Goal: Information Seeking & Learning: Learn about a topic

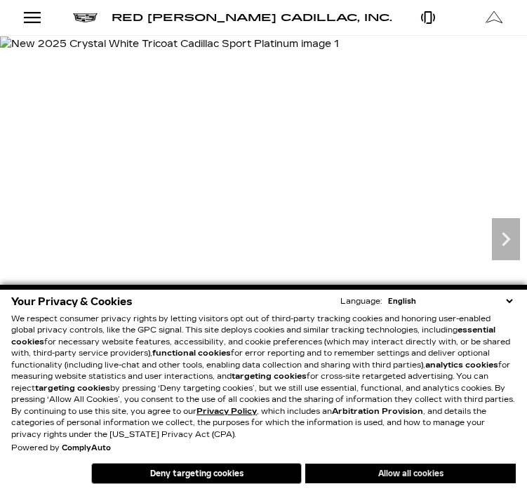
click at [401, 475] on button "Allow all cookies" at bounding box center [410, 474] width 211 height 20
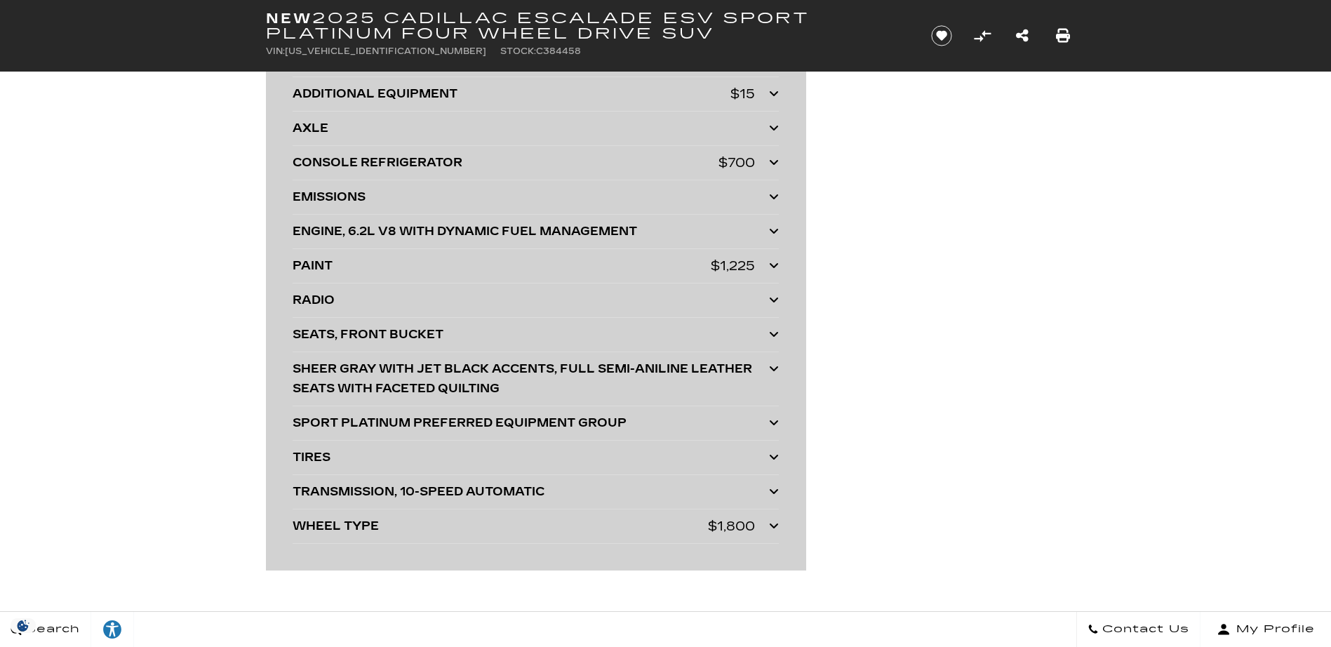
scroll to position [3930, 0]
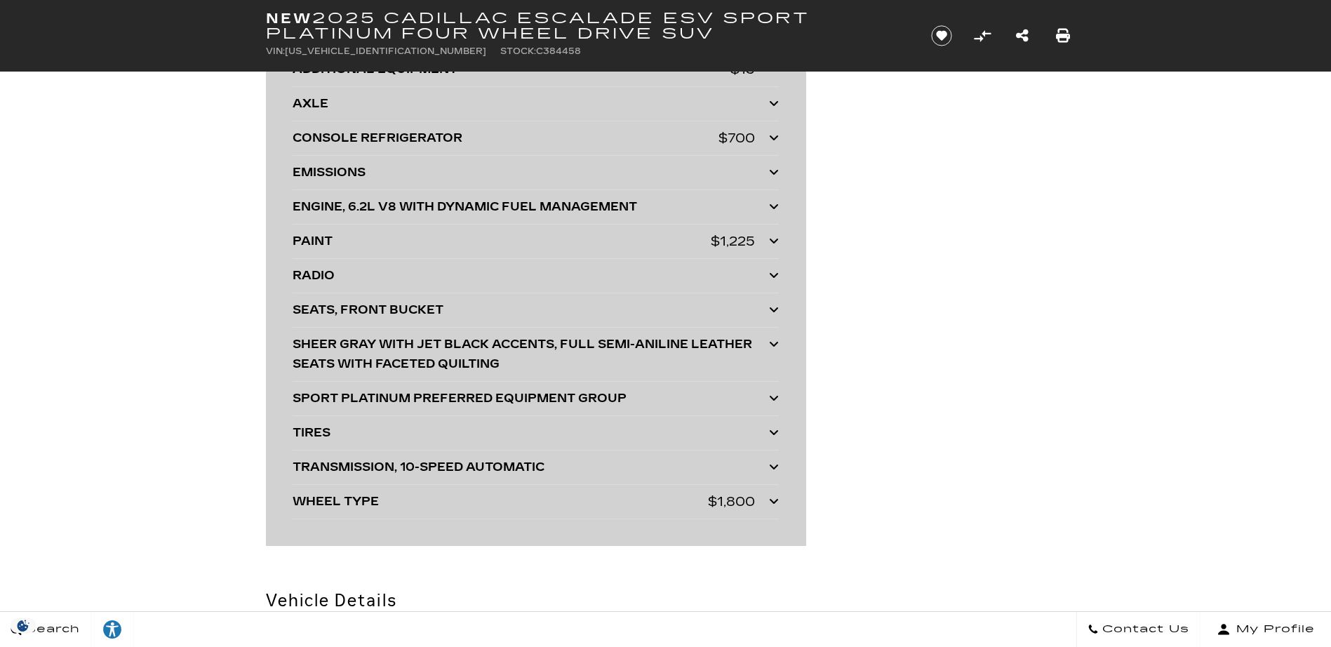
click at [526, 491] on div "WHEEL TYPE $1,800" at bounding box center [536, 502] width 486 height 20
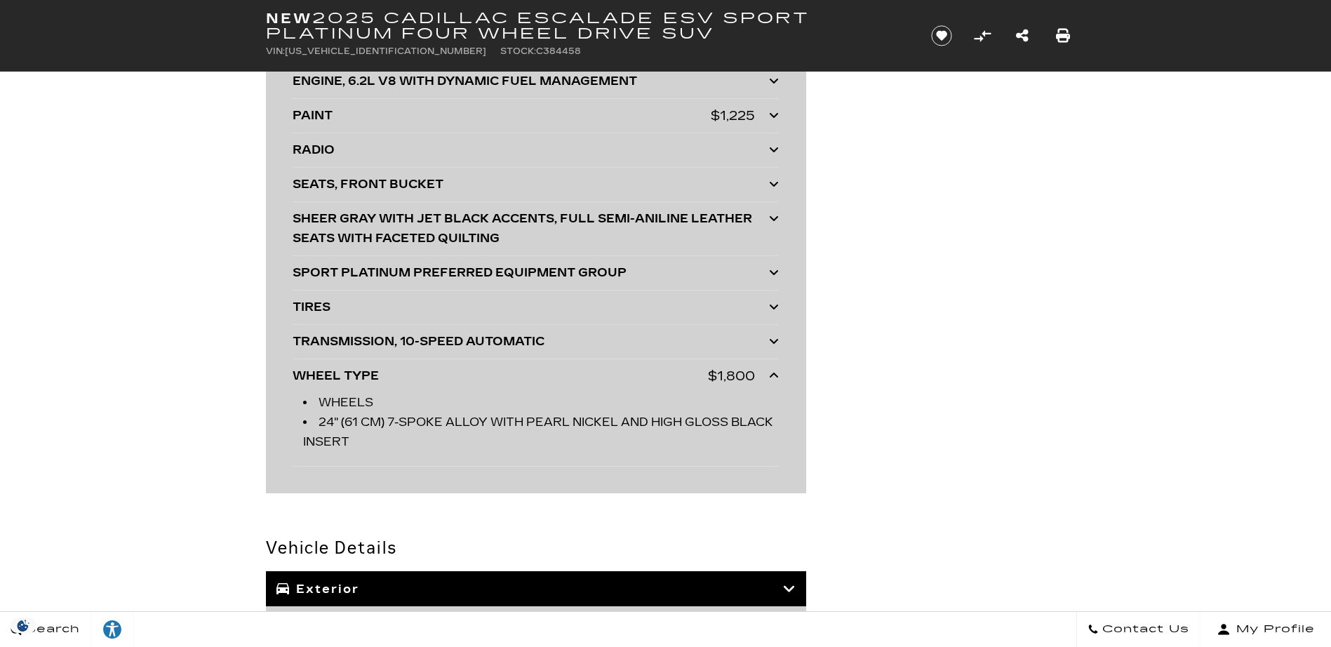
scroll to position [4070, 0]
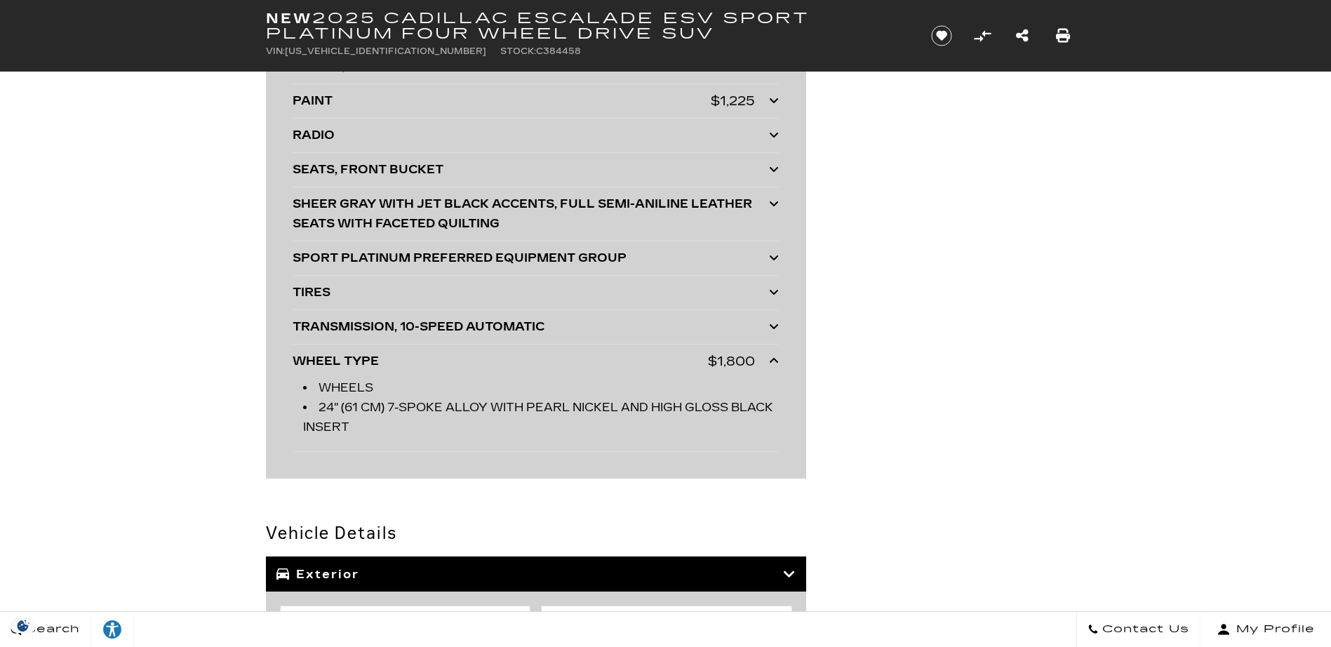
click at [526, 364] on icon at bounding box center [774, 360] width 10 height 11
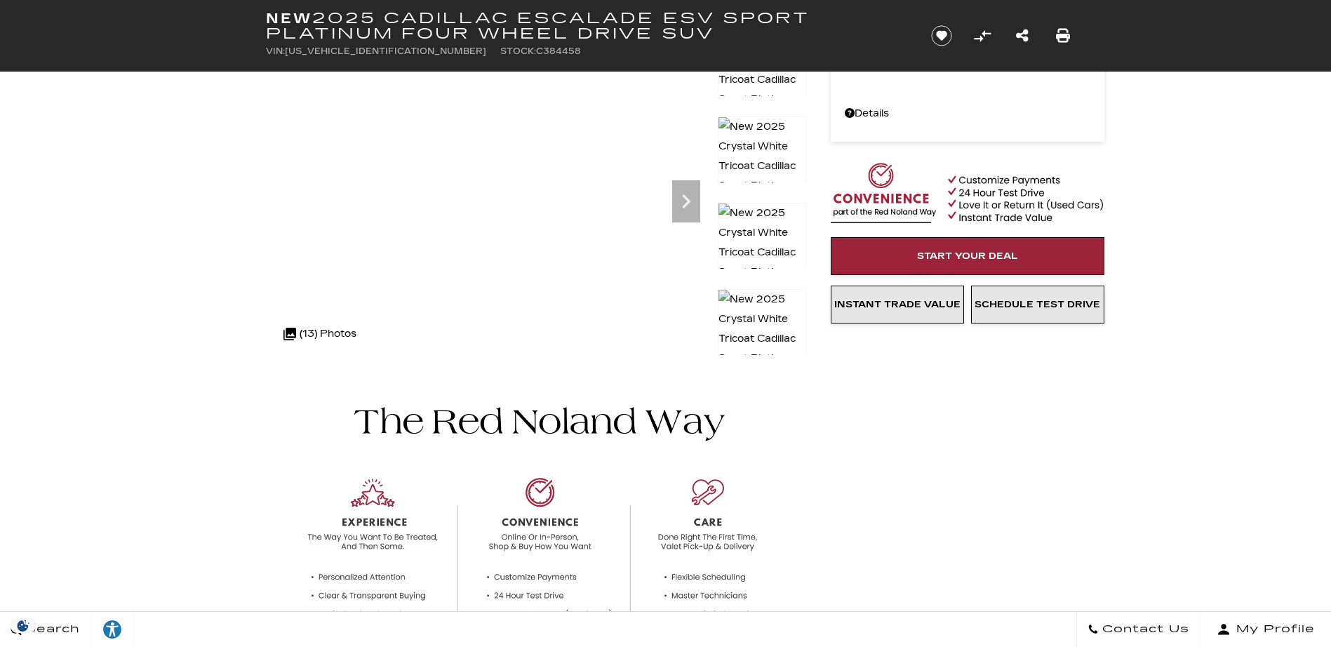
scroll to position [140, 0]
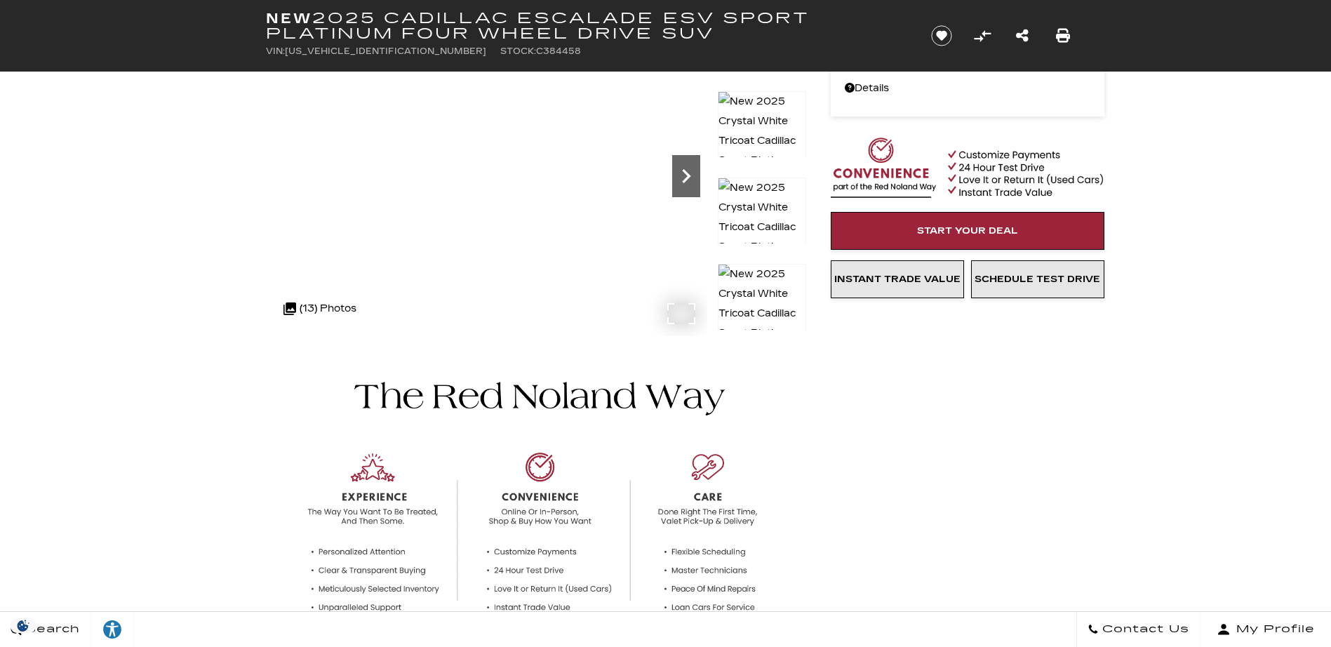
click at [526, 183] on icon "Next" at bounding box center [686, 176] width 28 height 28
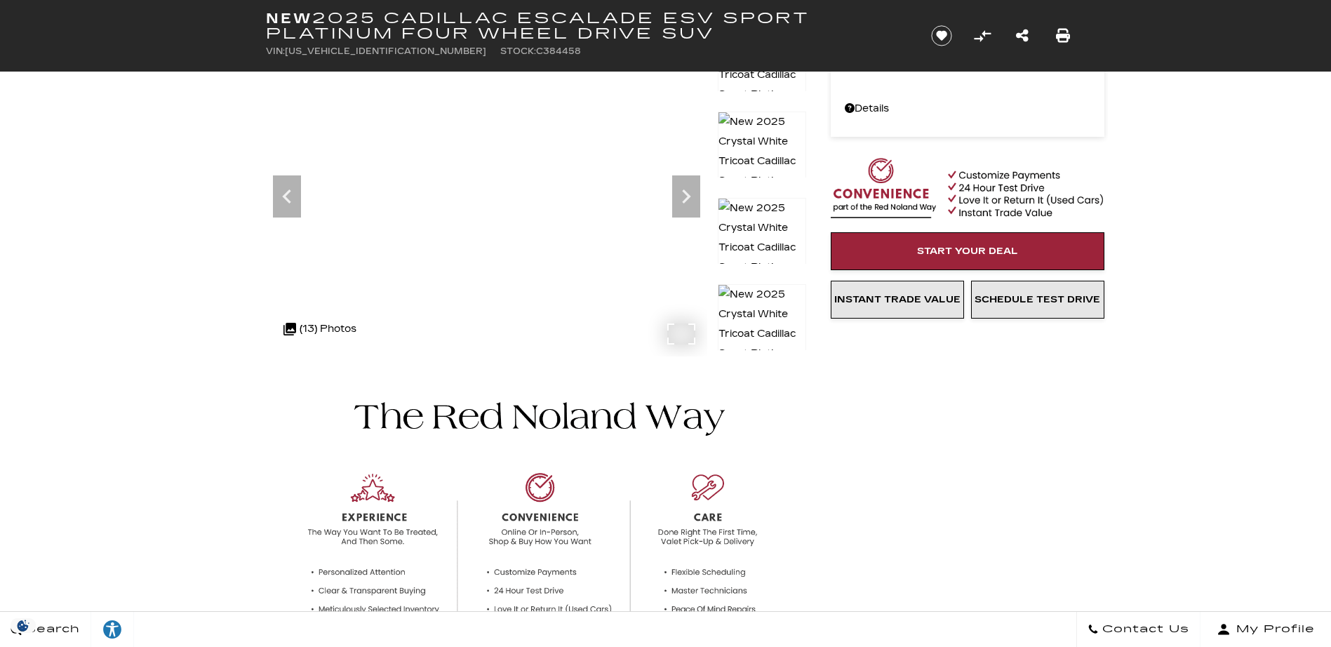
scroll to position [70, 0]
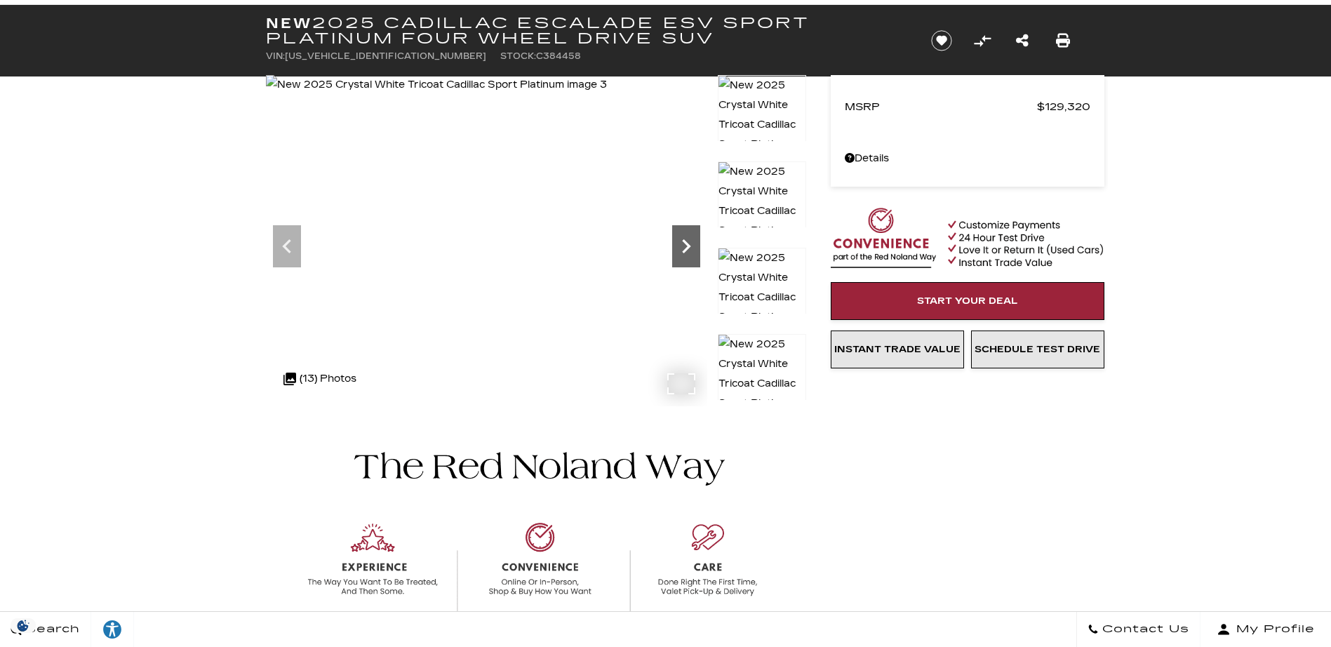
click at [526, 251] on icon "Next" at bounding box center [686, 246] width 8 height 14
click at [526, 251] on icon "Next" at bounding box center [686, 246] width 28 height 28
click at [526, 95] on img at bounding box center [436, 85] width 341 height 20
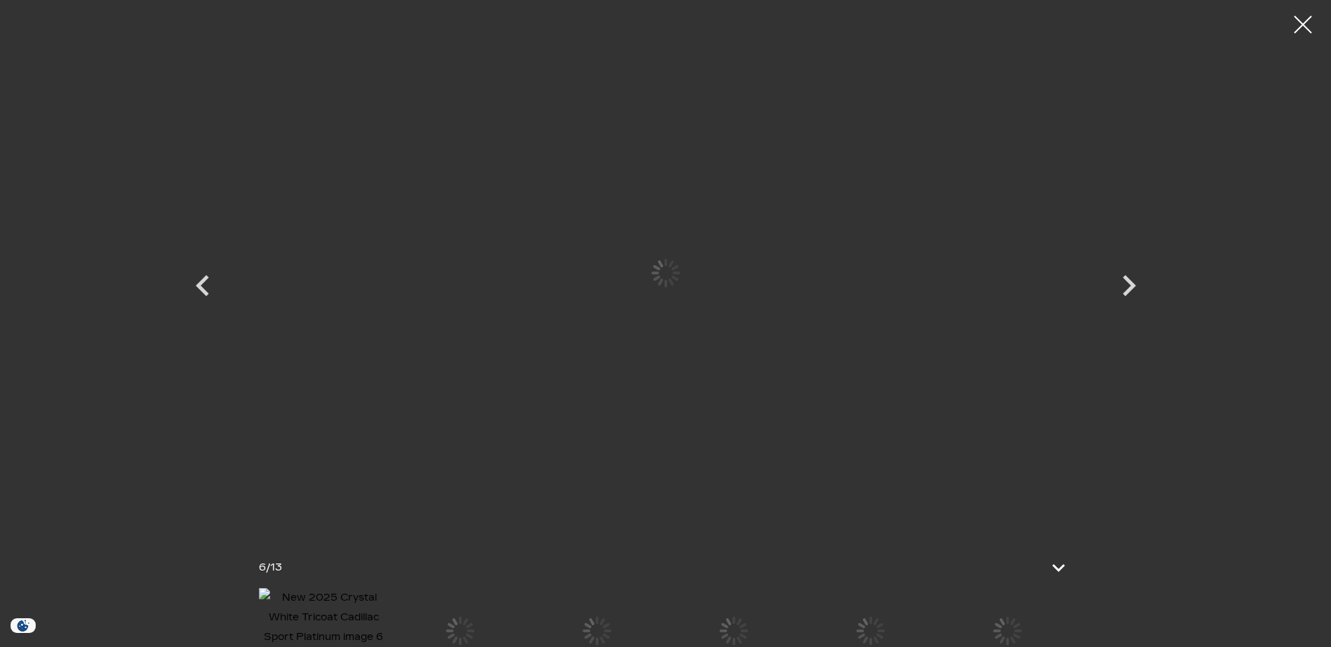
click at [526, 254] on div at bounding box center [666, 273] width 842 height 524
click at [526, 20] on div at bounding box center [1303, 24] width 37 height 37
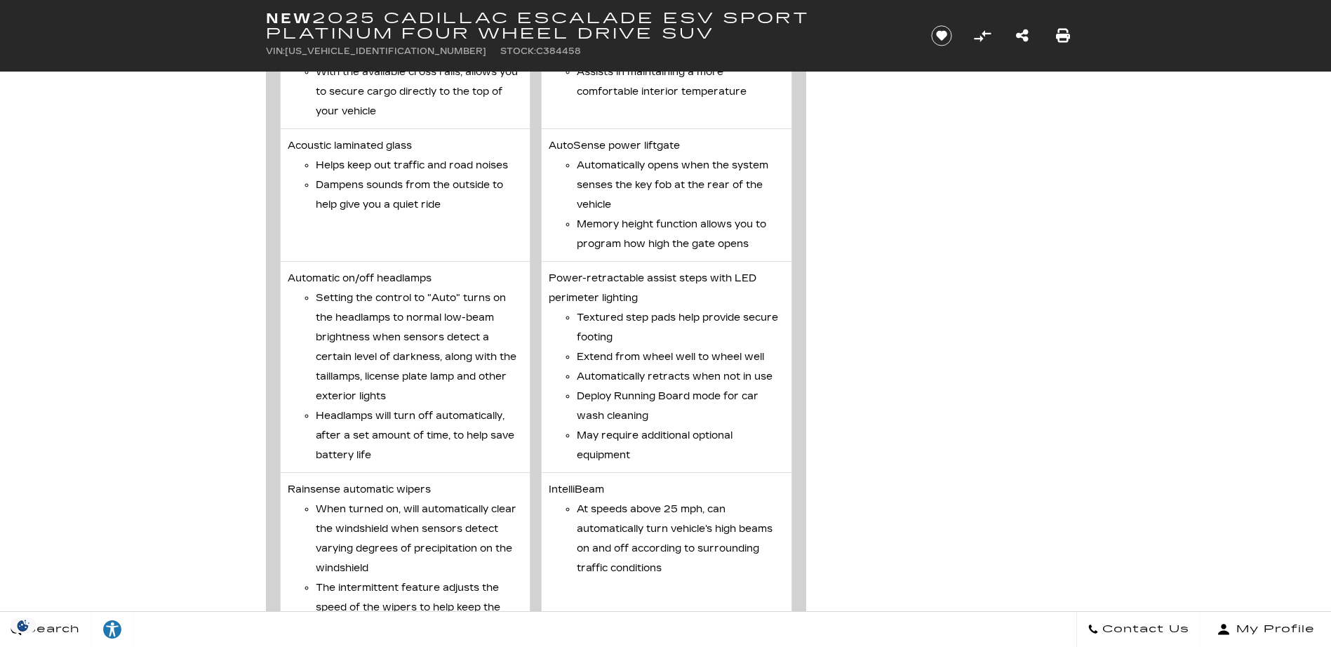
scroll to position [6035, 0]
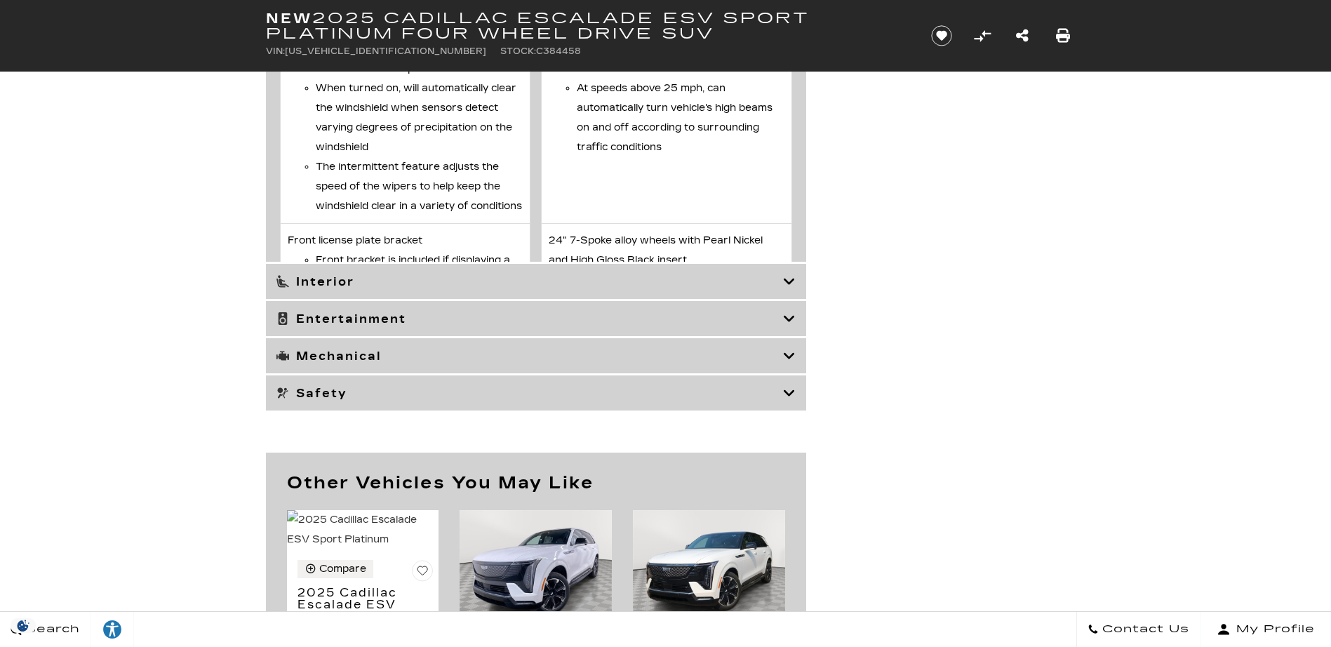
click at [526, 287] on h3 "Interior" at bounding box center [529, 281] width 507 height 14
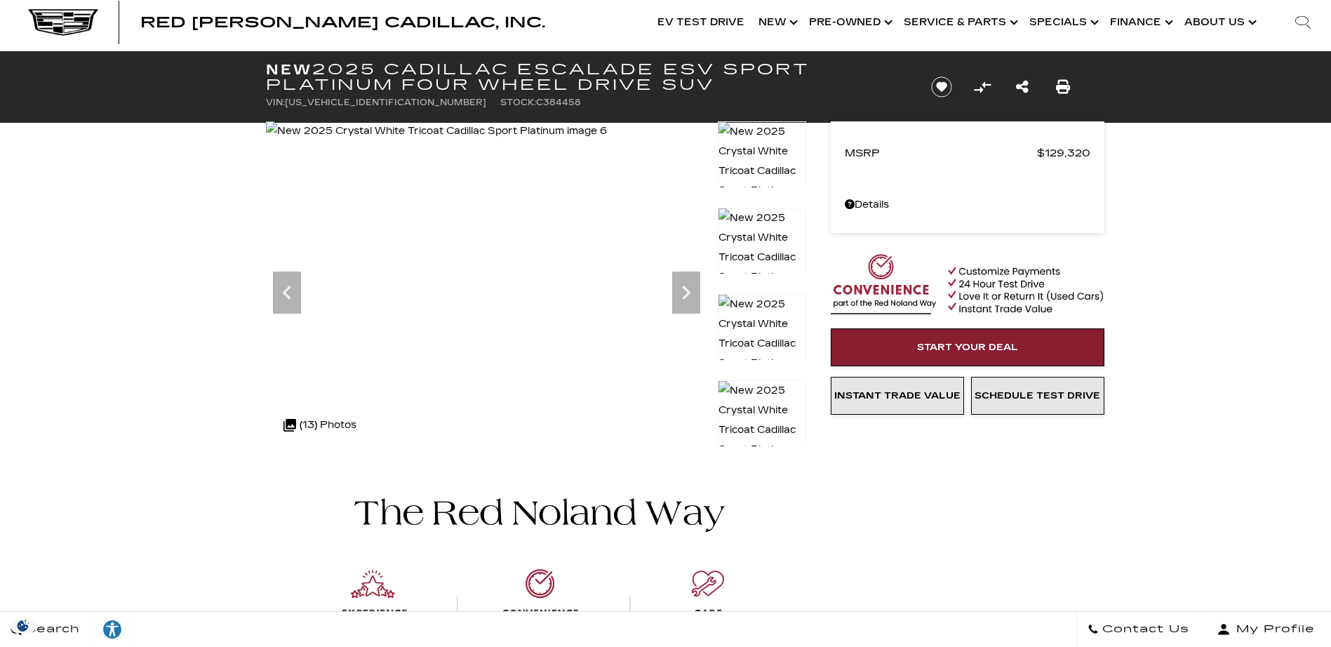
scroll to position [0, 0]
